Goal: Task Accomplishment & Management: Manage account settings

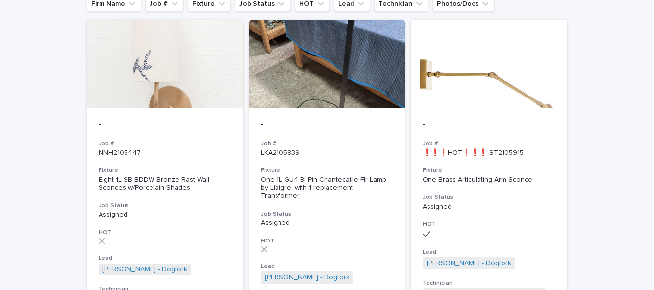
scroll to position [107, 0]
click at [172, 166] on h3 "Fixture" at bounding box center [165, 170] width 133 height 8
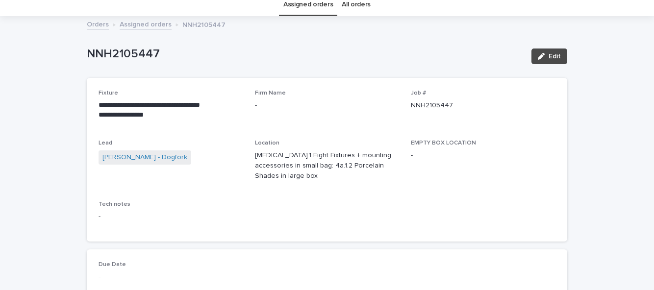
scroll to position [39, 0]
click at [439, 237] on div "**********" at bounding box center [327, 164] width 481 height 172
click at [434, 227] on div "**********" at bounding box center [327, 160] width 481 height 164
click at [485, 115] on div "Job # NNH2105447" at bounding box center [483, 103] width 145 height 29
click at [490, 130] on div "**********" at bounding box center [327, 159] width 457 height 140
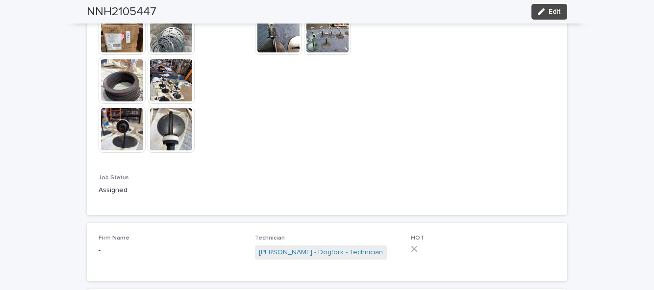
scroll to position [677, 0]
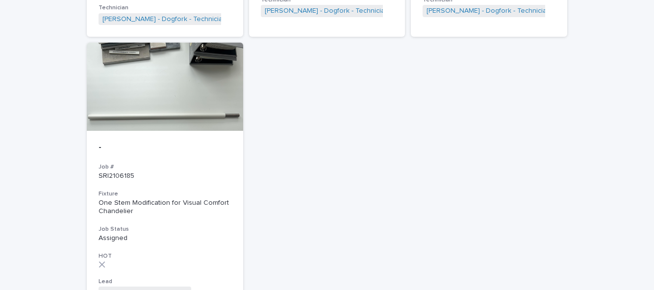
scroll to position [1009, 0]
click at [130, 190] on h3 "Fixture" at bounding box center [165, 194] width 133 height 8
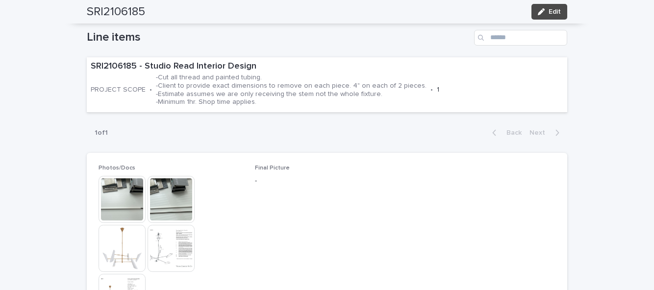
scroll to position [334, 0]
click at [118, 176] on img at bounding box center [122, 199] width 47 height 47
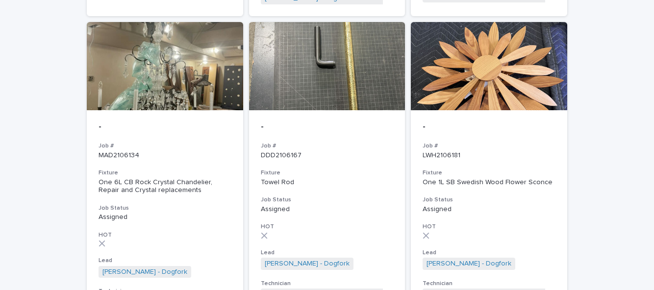
scroll to position [726, 0]
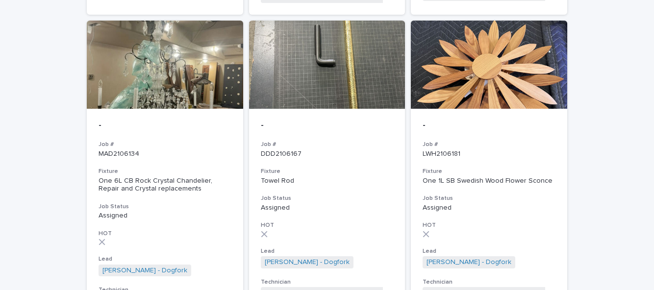
click at [328, 181] on div "- Job # DDD2106167 Fixture Towel Rod Job Status Assigned HOT Lead [PERSON_NAME]…" at bounding box center [327, 210] width 156 height 203
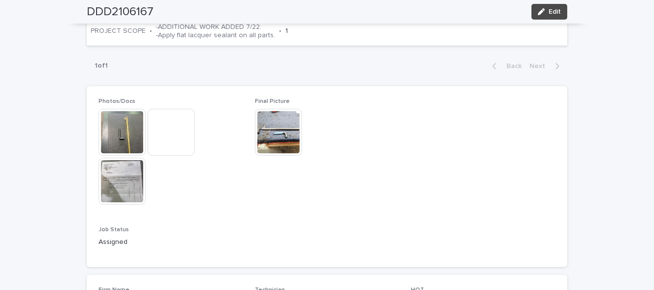
scroll to position [430, 0]
click at [547, 10] on div "button" at bounding box center [543, 11] width 11 height 7
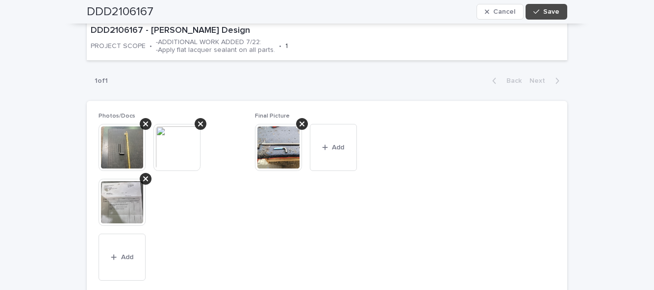
scroll to position [472, 0]
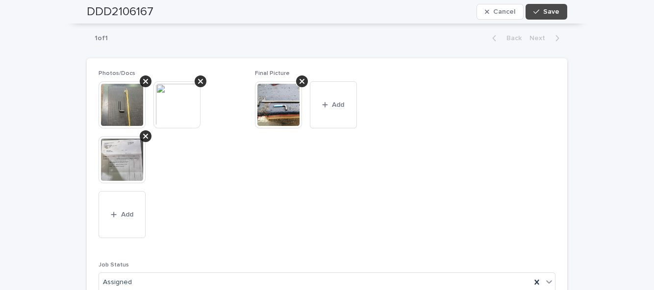
click at [328, 102] on icon "button" at bounding box center [325, 105] width 6 height 7
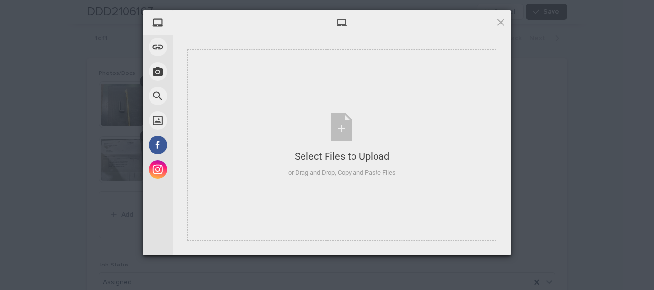
click at [343, 130] on div "Select Files to Upload or Drag and Drop, Copy and Paste Files" at bounding box center [341, 145] width 107 height 65
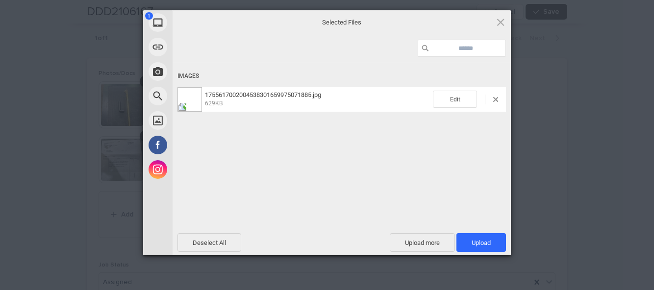
click at [488, 243] on span "Upload 1" at bounding box center [481, 242] width 19 height 7
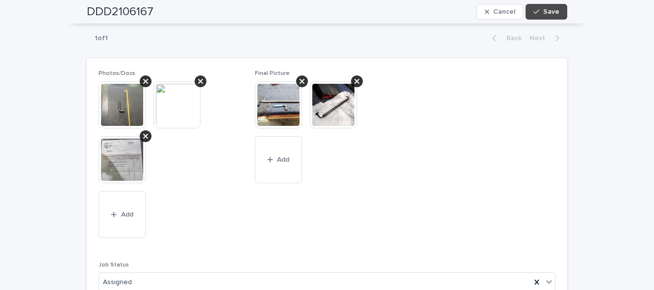
click at [545, 10] on span "Save" at bounding box center [552, 11] width 16 height 7
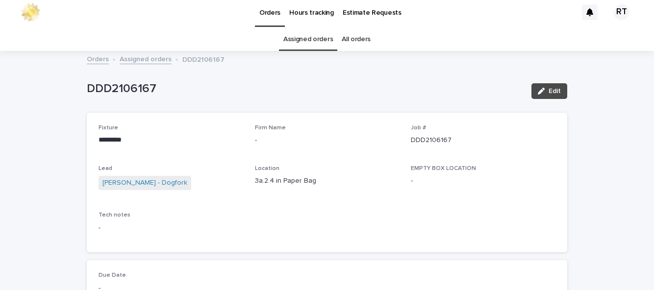
scroll to position [0, 0]
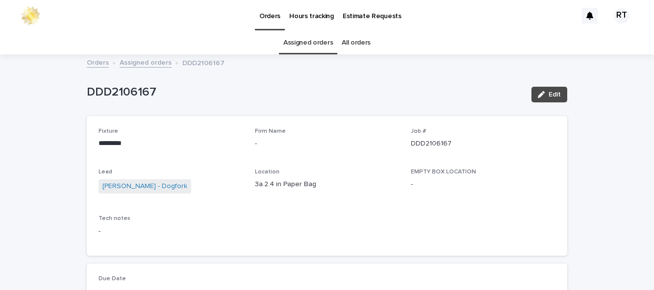
click at [565, 87] on button "Edit" at bounding box center [550, 95] width 36 height 16
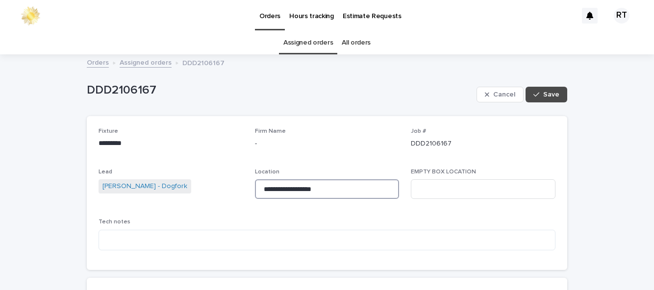
click at [346, 180] on input "**********" at bounding box center [327, 190] width 145 height 20
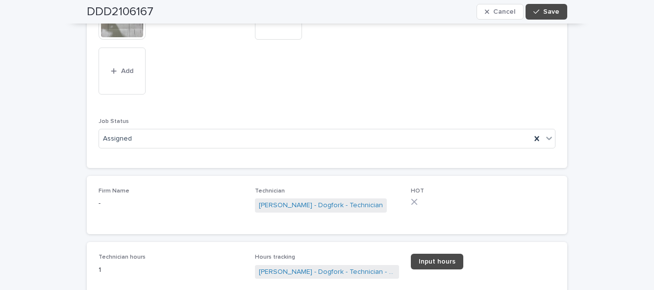
scroll to position [186, 0]
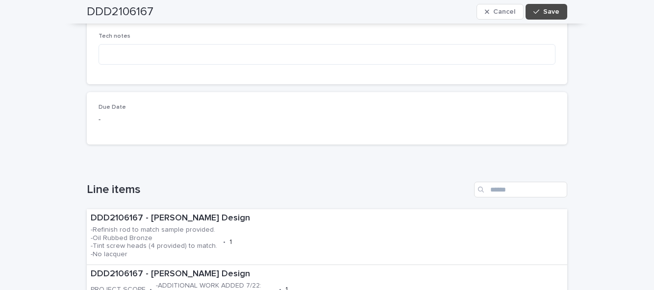
type input "**********"
click at [548, 16] on button "Save" at bounding box center [547, 12] width 42 height 16
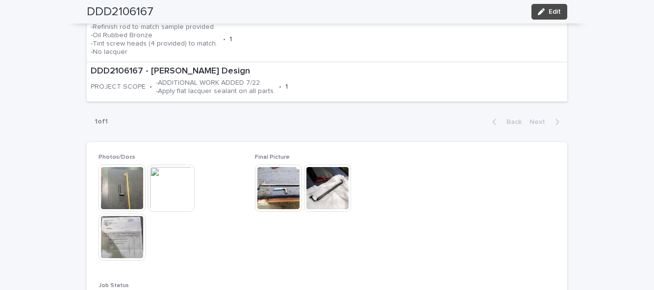
scroll to position [374, 0]
click at [562, 14] on button "Edit" at bounding box center [550, 12] width 36 height 16
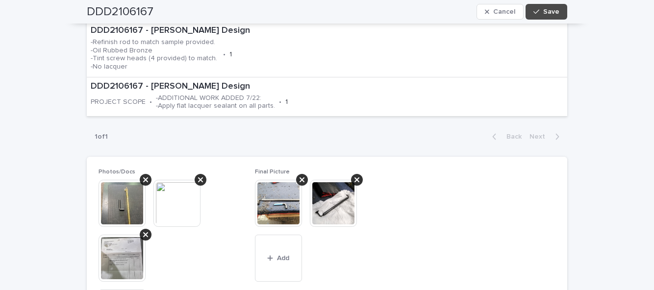
scroll to position [417, 0]
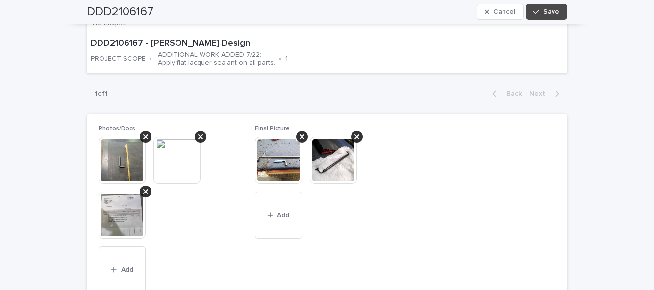
click at [287, 218] on button "Add" at bounding box center [278, 215] width 47 height 47
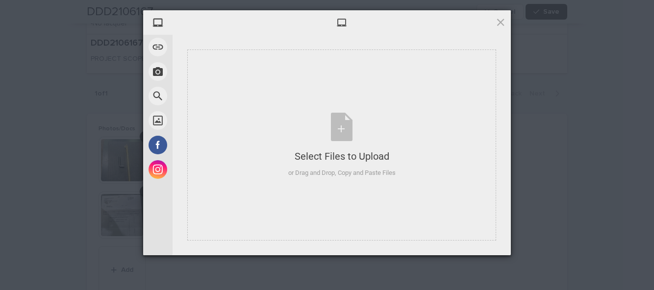
click at [341, 168] on div "Select Files to Upload or Drag and Drop, Copy and Paste Files" at bounding box center [341, 145] width 107 height 65
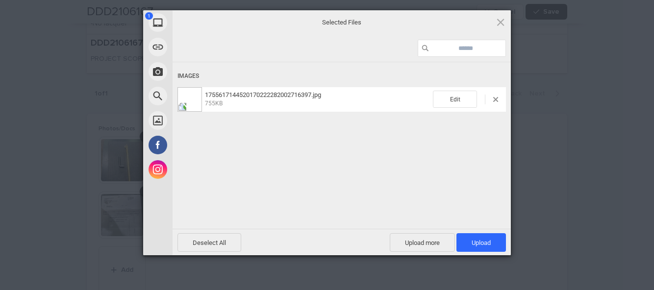
click at [492, 252] on span "Upload 1" at bounding box center [482, 242] width 50 height 19
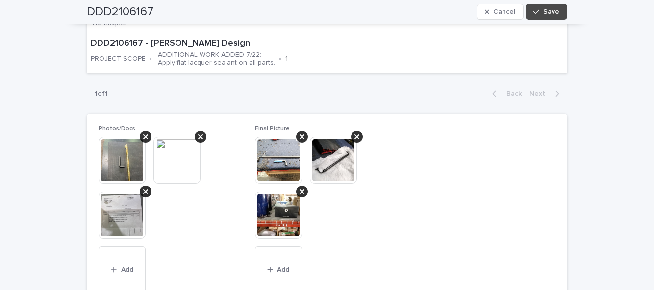
click at [556, 13] on span "Save" at bounding box center [552, 11] width 16 height 7
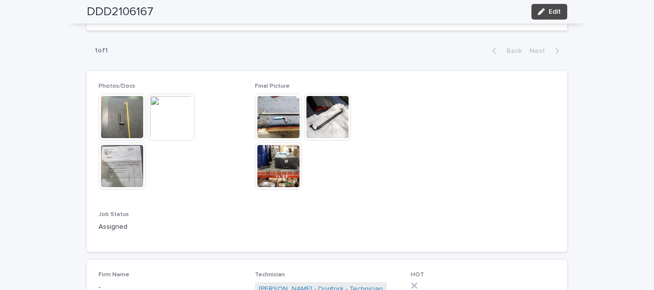
scroll to position [530, 0]
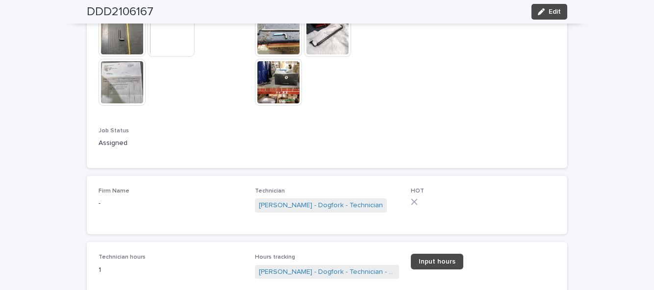
click at [558, 16] on button "Edit" at bounding box center [550, 12] width 36 height 16
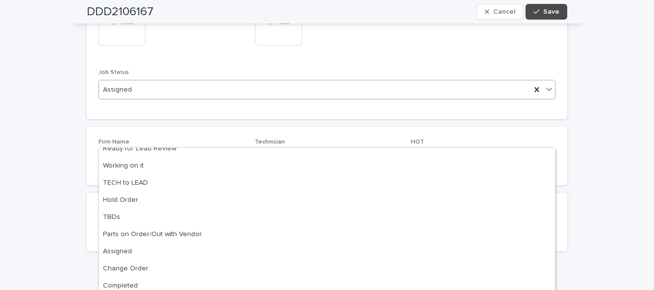
scroll to position [616, 0]
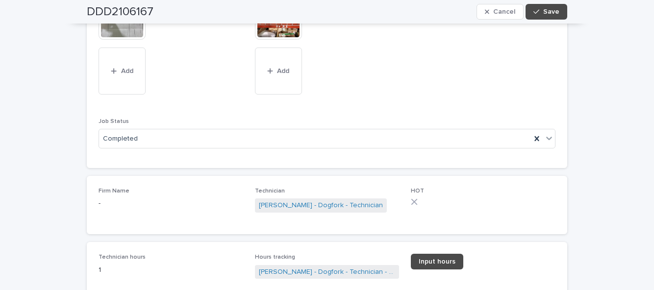
click at [554, 13] on span "Save" at bounding box center [552, 11] width 16 height 7
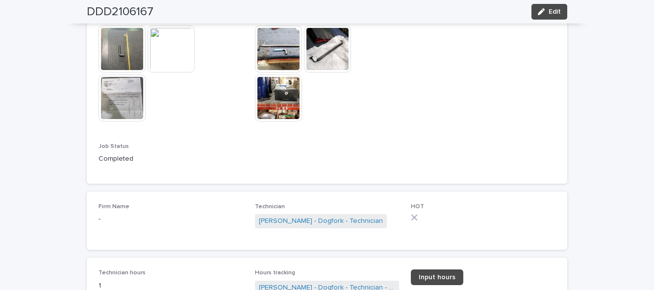
scroll to position [530, 0]
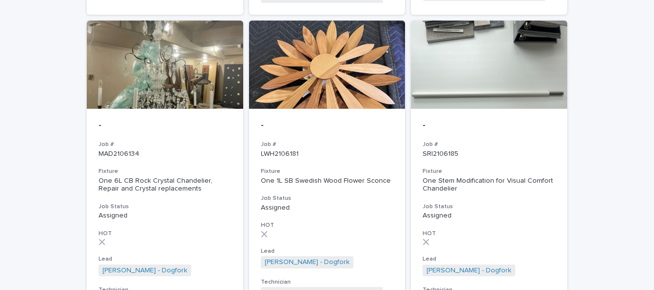
scroll to position [723, 0]
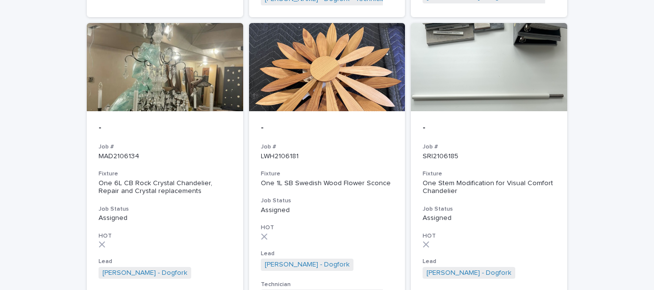
click at [492, 206] on h3 "Job Status" at bounding box center [489, 210] width 133 height 8
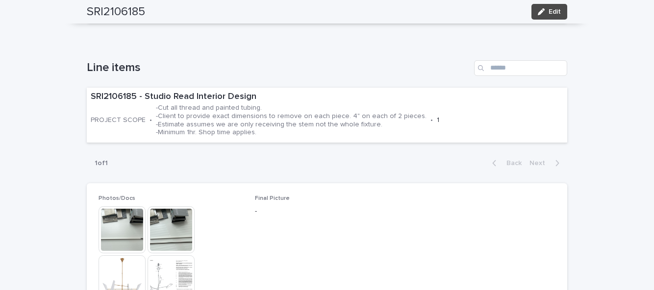
scroll to position [302, 0]
click at [125, 207] on img at bounding box center [122, 230] width 47 height 47
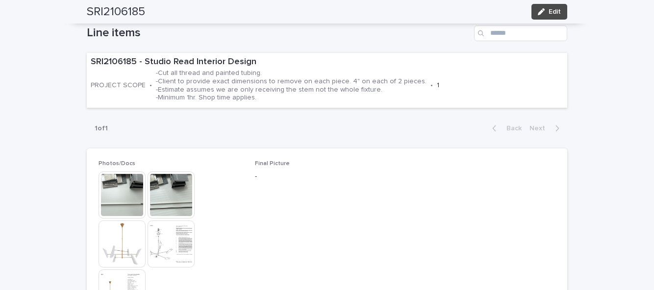
scroll to position [339, 0]
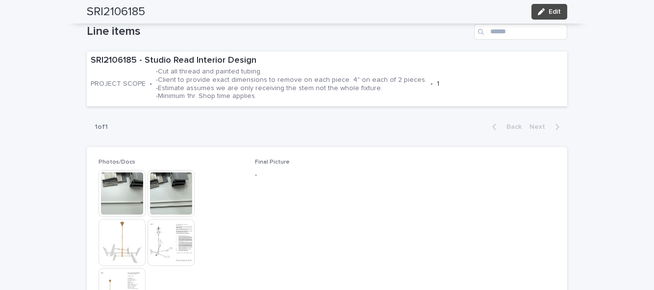
click at [118, 219] on img at bounding box center [122, 242] width 47 height 47
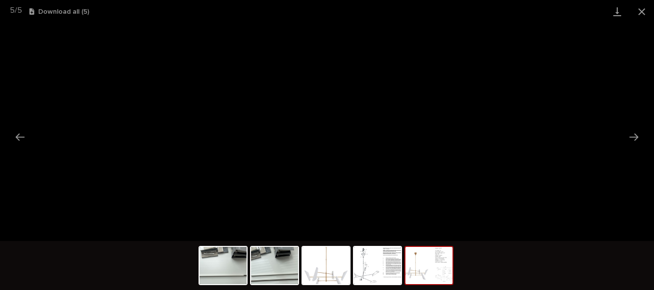
scroll to position [0, 0]
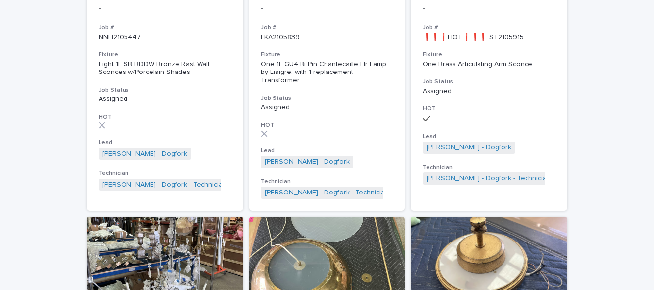
scroll to position [223, 0]
click at [153, 80] on div "- Job # NNH2105447 Fixture Eight 1L SB BDDW Bronze Rast Wall Sconces w/Porcelai…" at bounding box center [165, 97] width 156 height 211
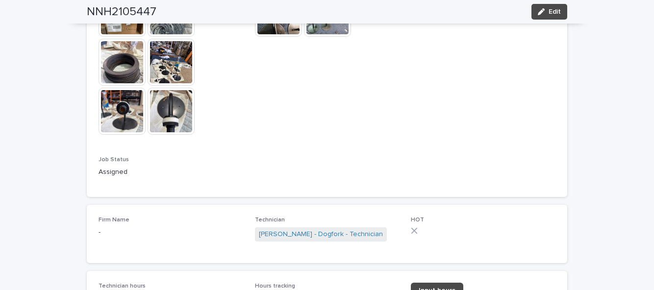
scroll to position [708, 0]
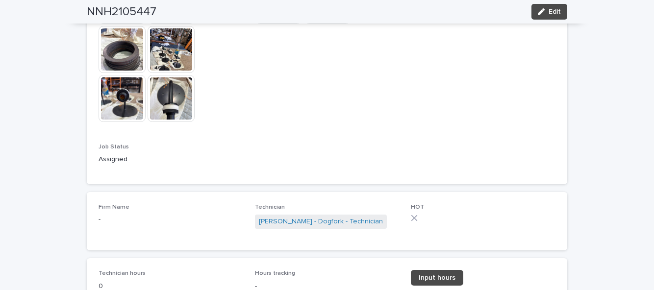
click at [548, 14] on div "button" at bounding box center [543, 11] width 11 height 7
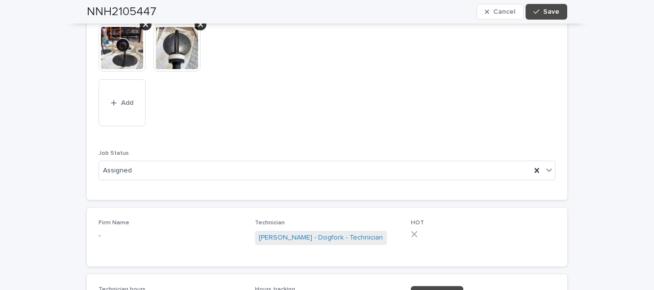
scroll to position [802, 0]
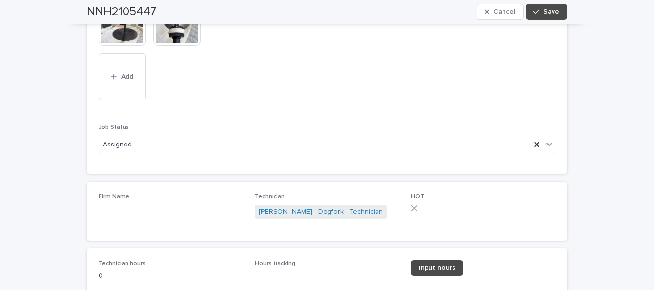
click at [444, 269] on span "Input hours" at bounding box center [437, 268] width 37 height 7
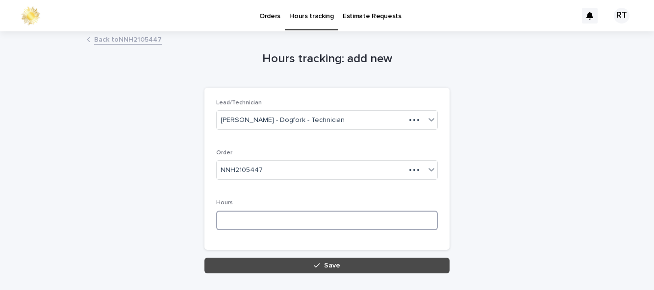
click at [245, 218] on input at bounding box center [327, 221] width 222 height 20
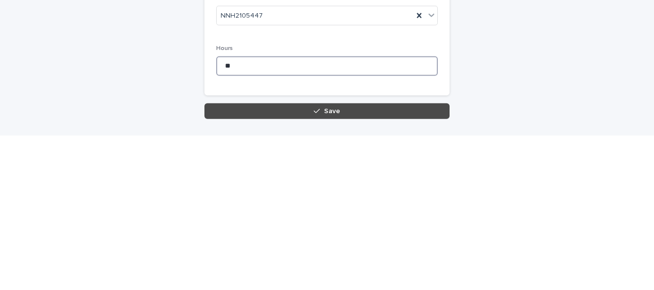
type input "**"
click at [326, 259] on button "Save" at bounding box center [327, 266] width 245 height 16
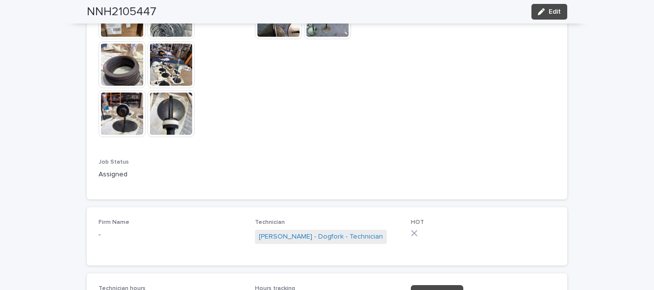
scroll to position [714, 0]
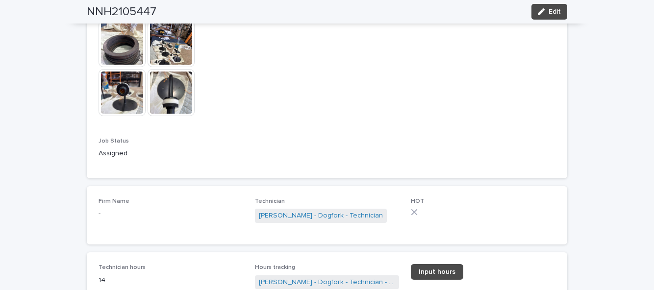
click at [552, 11] on span "Edit" at bounding box center [555, 11] width 12 height 7
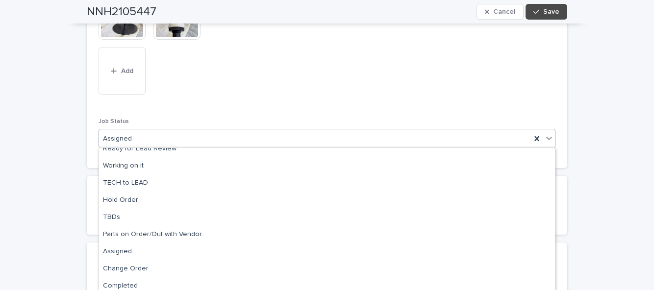
scroll to position [98, 0]
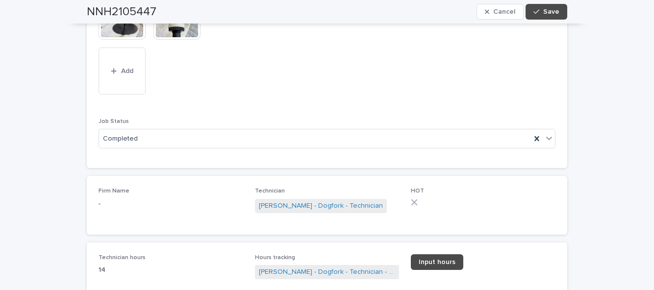
click at [560, 11] on button "Save" at bounding box center [547, 12] width 42 height 16
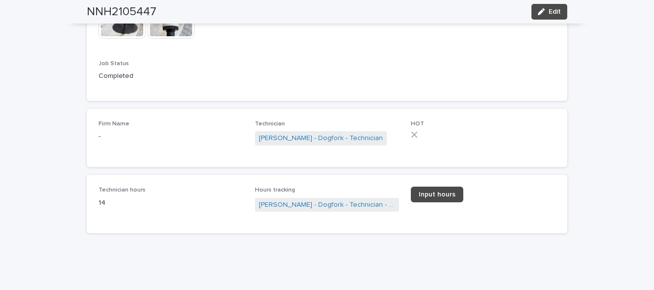
scroll to position [714, 0]
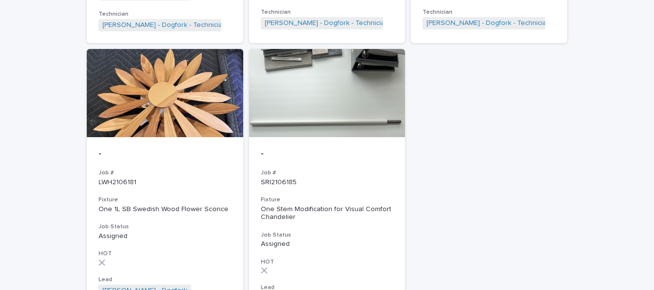
scroll to position [698, 0]
